Goal: Information Seeking & Learning: Learn about a topic

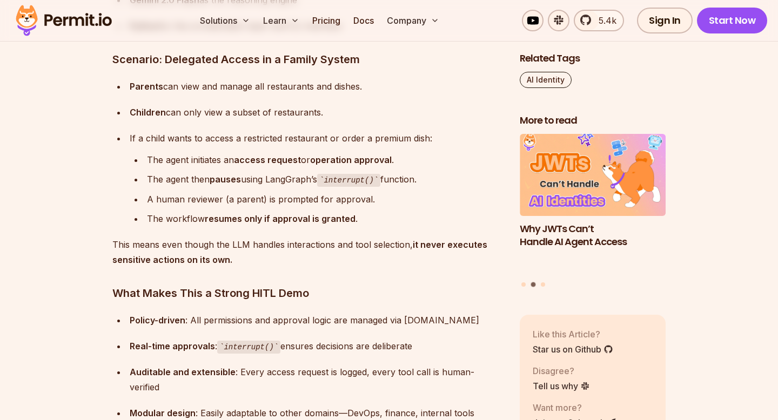
scroll to position [4900, 0]
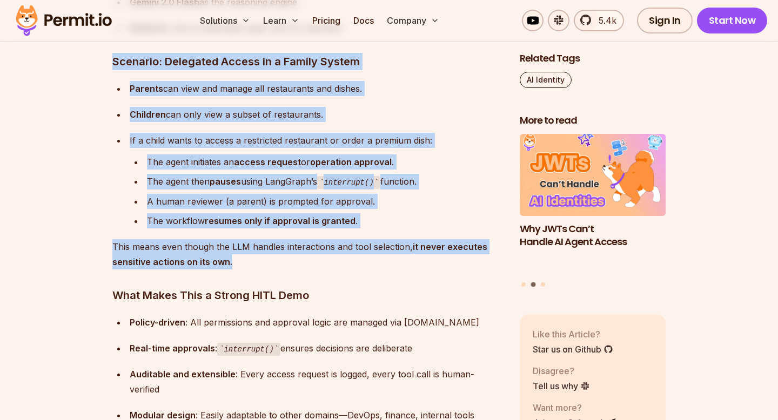
drag, startPoint x: 112, startPoint y: 59, endPoint x: 249, endPoint y: 265, distance: 246.8
click at [249, 265] on p "This means even though the LLM handles interactions and tool selection, it neve…" at bounding box center [307, 254] width 390 height 30
drag, startPoint x: 252, startPoint y: 265, endPoint x: 113, endPoint y: 65, distance: 242.5
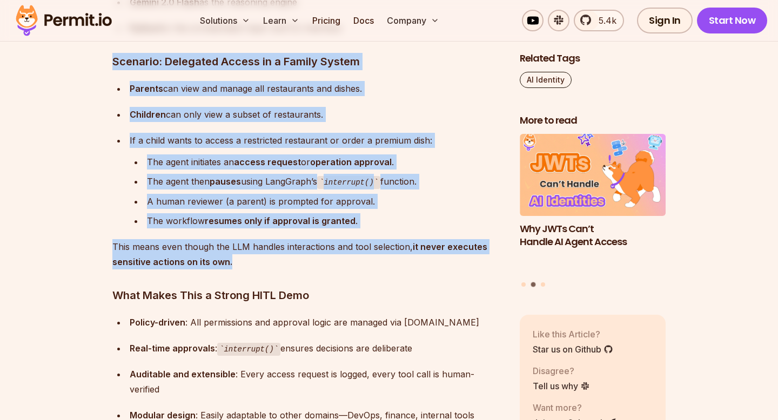
click at [113, 65] on h3 "Scenario: Delegated Access in a Family System" at bounding box center [307, 61] width 390 height 17
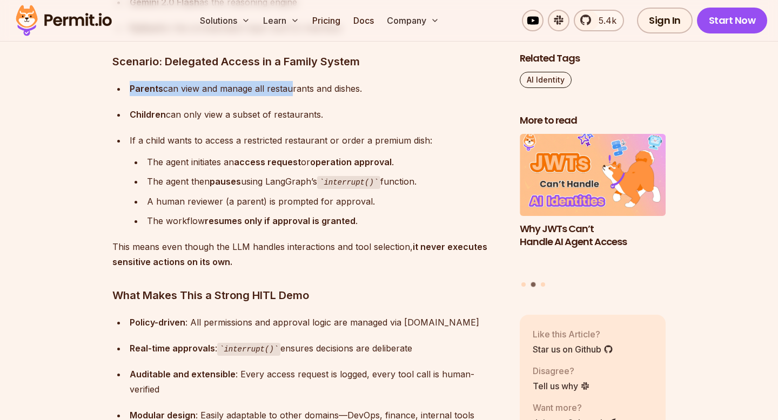
drag, startPoint x: 127, startPoint y: 86, endPoint x: 287, endPoint y: 91, distance: 159.9
click at [286, 91] on li "Parents can view and manage all restaurants and dishes." at bounding box center [314, 88] width 376 height 15
click at [287, 91] on div "Parents can view and manage all restaurants and dishes." at bounding box center [316, 88] width 373 height 15
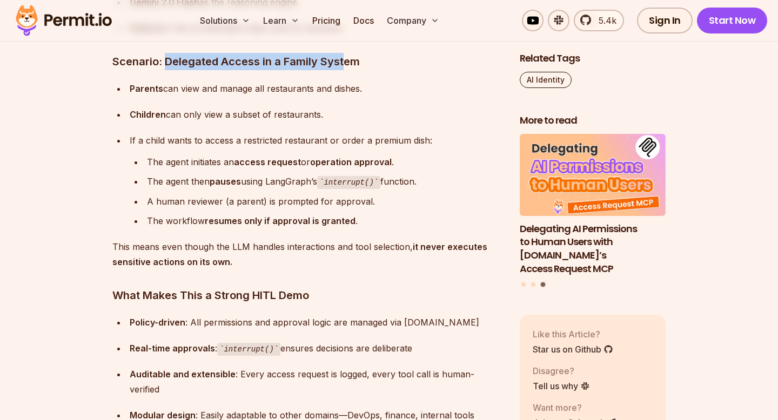
drag, startPoint x: 165, startPoint y: 60, endPoint x: 341, endPoint y: 64, distance: 176.6
click at [341, 64] on h3 "Scenario: Delegated Access in a Family System" at bounding box center [307, 61] width 390 height 17
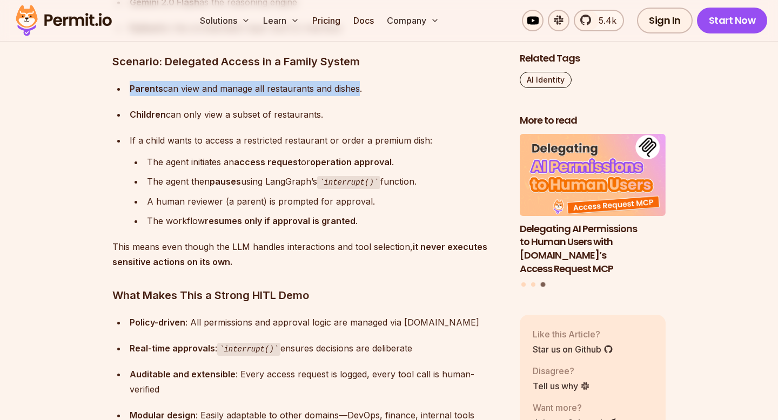
drag, startPoint x: 131, startPoint y: 86, endPoint x: 361, endPoint y: 85, distance: 230.1
click at [360, 85] on div "Parents can view and manage all restaurants and dishes." at bounding box center [316, 88] width 373 height 15
click at [361, 85] on div "Parents can view and manage all restaurants and dishes." at bounding box center [316, 88] width 373 height 15
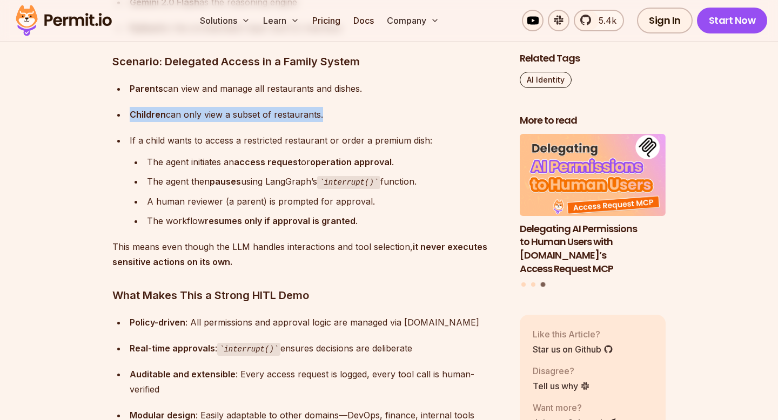
drag, startPoint x: 129, startPoint y: 113, endPoint x: 319, endPoint y: 118, distance: 190.1
click at [319, 118] on div "Children can only view a subset of restaurants." at bounding box center [316, 114] width 373 height 15
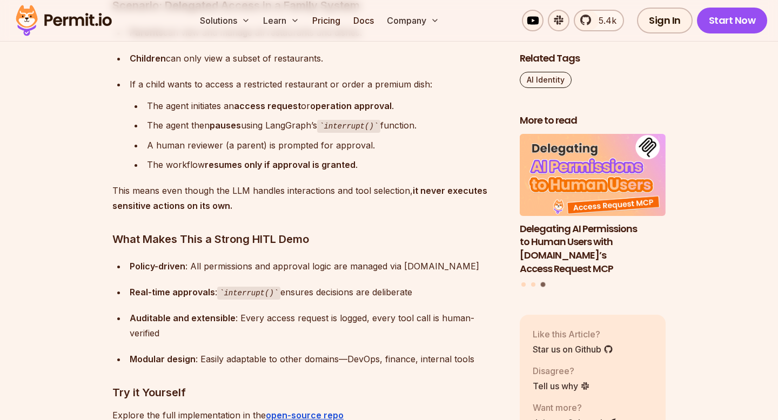
scroll to position [4958, 0]
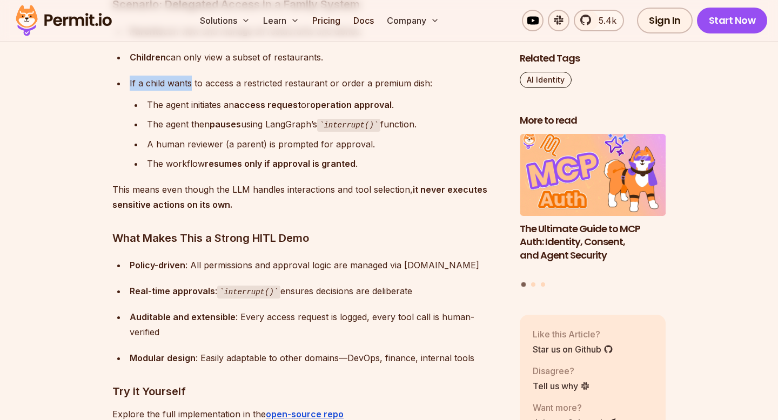
drag, startPoint x: 130, startPoint y: 83, endPoint x: 189, endPoint y: 83, distance: 58.9
click at [189, 83] on div "If a child wants to access a restricted restaurant or order a premium dish:" at bounding box center [316, 83] width 373 height 15
drag, startPoint x: 148, startPoint y: 105, endPoint x: 305, endPoint y: 112, distance: 157.3
click at [305, 112] on div "The agent initiates an access request or operation approval ." at bounding box center [324, 104] width 355 height 15
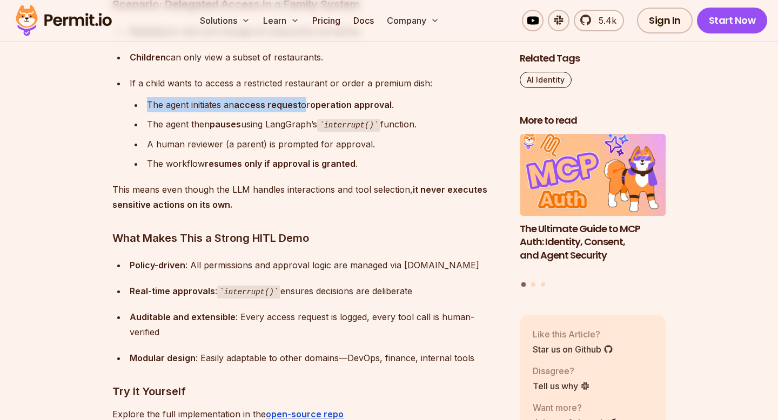
click at [305, 112] on div "The agent initiates an access request or operation approval ." at bounding box center [324, 104] width 355 height 15
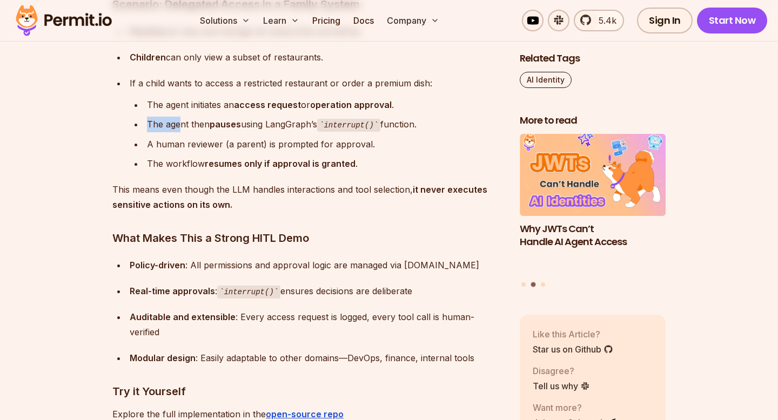
drag, startPoint x: 148, startPoint y: 123, endPoint x: 179, endPoint y: 125, distance: 30.9
click at [179, 125] on div "The agent then pauses using LangGraph’s interrupt() function." at bounding box center [324, 125] width 355 height 16
click at [177, 146] on div "A human reviewer (a parent) is prompted for approval." at bounding box center [324, 144] width 355 height 15
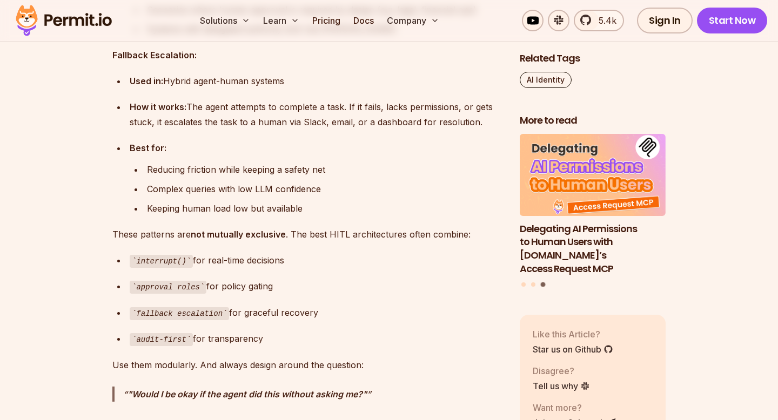
scroll to position [4164, 0]
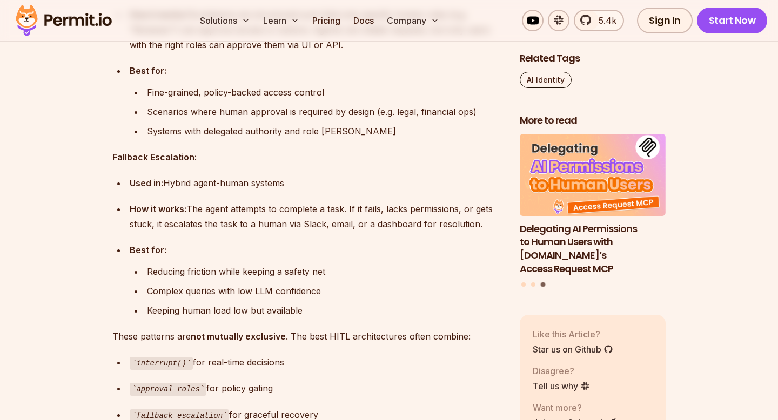
click at [185, 193] on ul "Used in: Hybrid agent-human systems How it works: The agent attempts to complet…" at bounding box center [307, 247] width 390 height 143
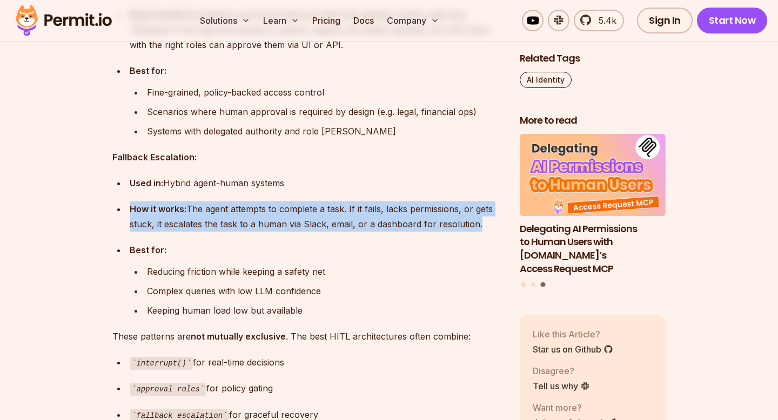
click at [185, 193] on ul "Used in: Hybrid agent-human systems How it works: The agent attempts to complet…" at bounding box center [307, 247] width 390 height 143
click at [201, 215] on div "How it works: The agent attempts to complete a task. If it fails, lacks permiss…" at bounding box center [316, 216] width 373 height 30
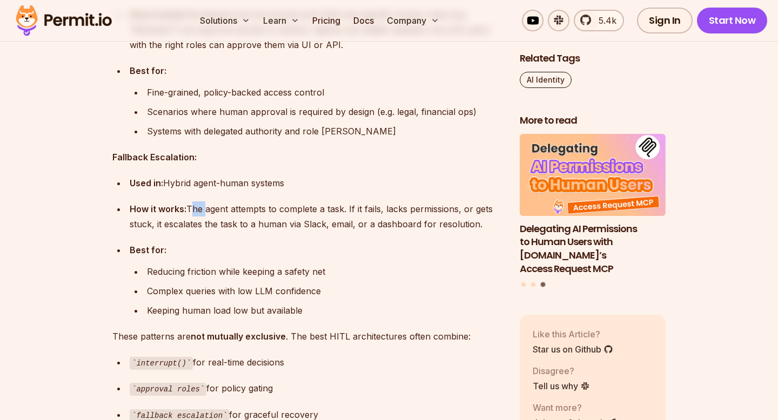
click at [201, 215] on div "How it works: The agent attempts to complete a task. If it fails, lacks permiss…" at bounding box center [316, 216] width 373 height 30
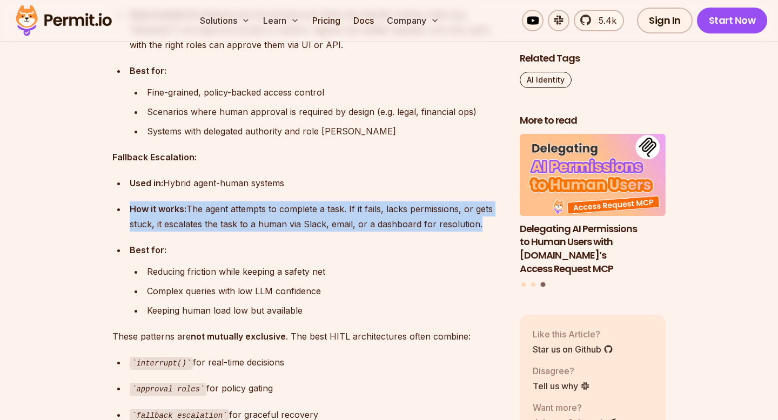
click at [201, 215] on div "How it works: The agent attempts to complete a task. If it fails, lacks permiss…" at bounding box center [316, 216] width 373 height 30
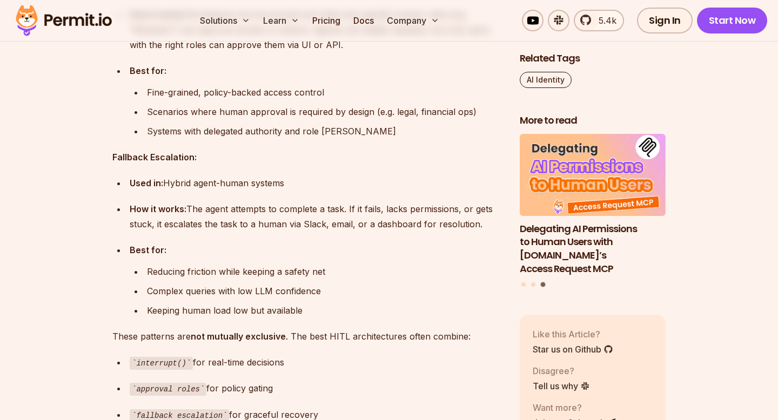
click at [211, 227] on div "How it works: The agent attempts to complete a task. If it fails, lacks permiss…" at bounding box center [316, 216] width 373 height 30
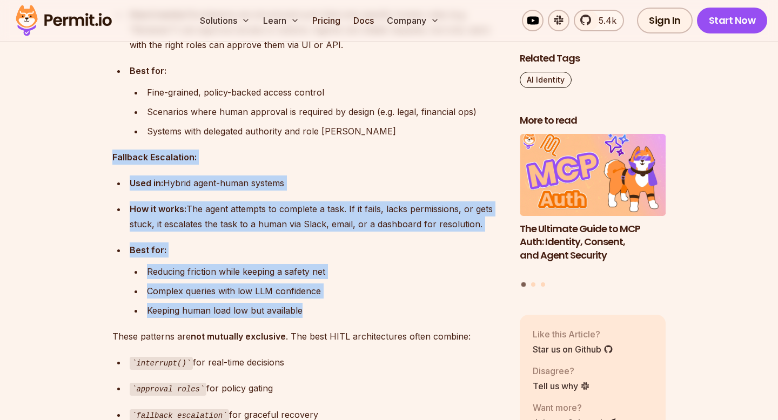
drag, startPoint x: 331, startPoint y: 313, endPoint x: 100, endPoint y: 154, distance: 280.1
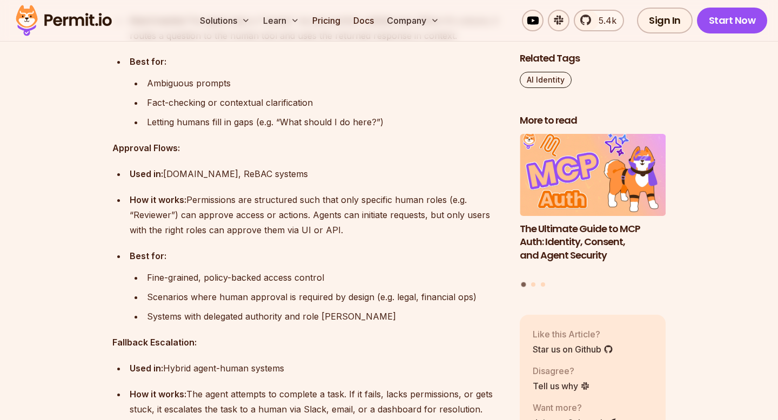
scroll to position [3976, 0]
